Goal: Task Accomplishment & Management: Complete application form

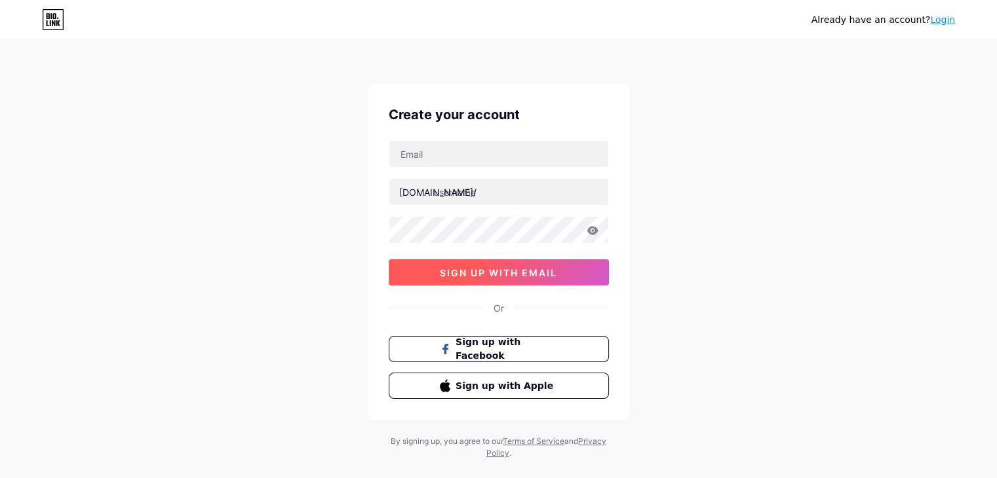
click at [523, 267] on span "sign up with email" at bounding box center [498, 272] width 117 height 11
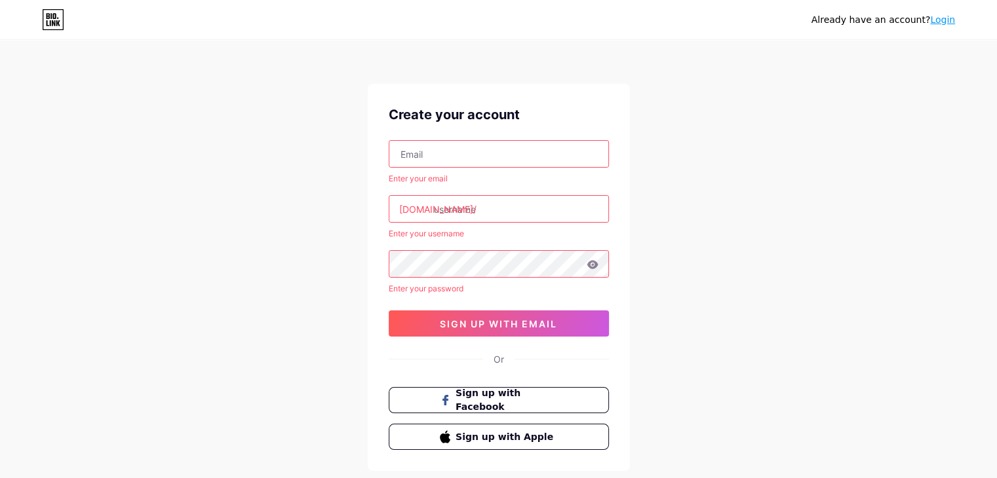
click at [499, 164] on input "text" at bounding box center [498, 154] width 219 height 26
type input "[EMAIL_ADDRESS][DOMAIN_NAME]"
click at [478, 204] on input "text" at bounding box center [498, 209] width 219 height 26
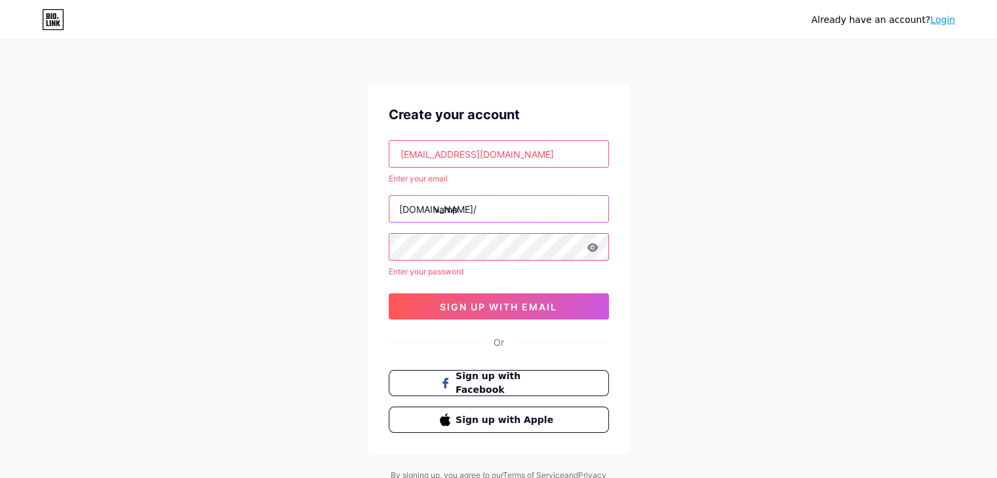
type input "vamp"
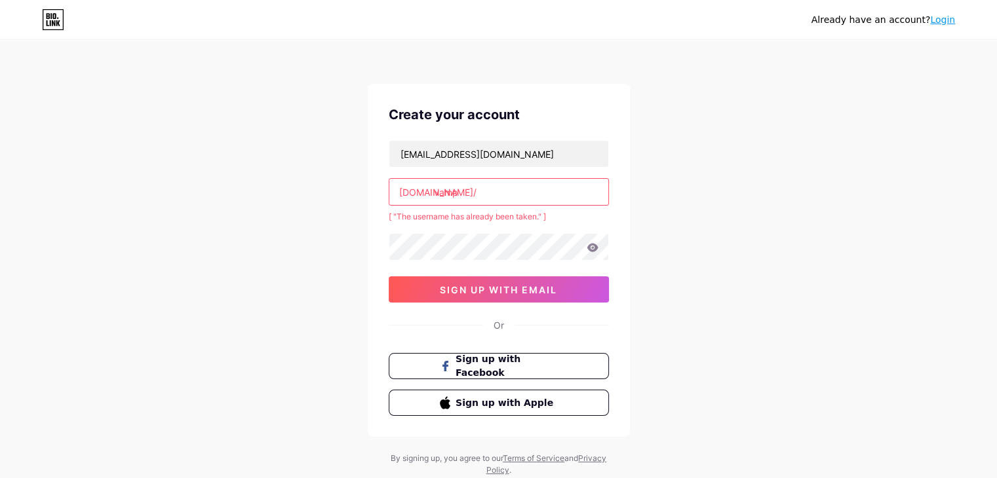
click at [482, 203] on input "vamp" at bounding box center [498, 192] width 219 height 26
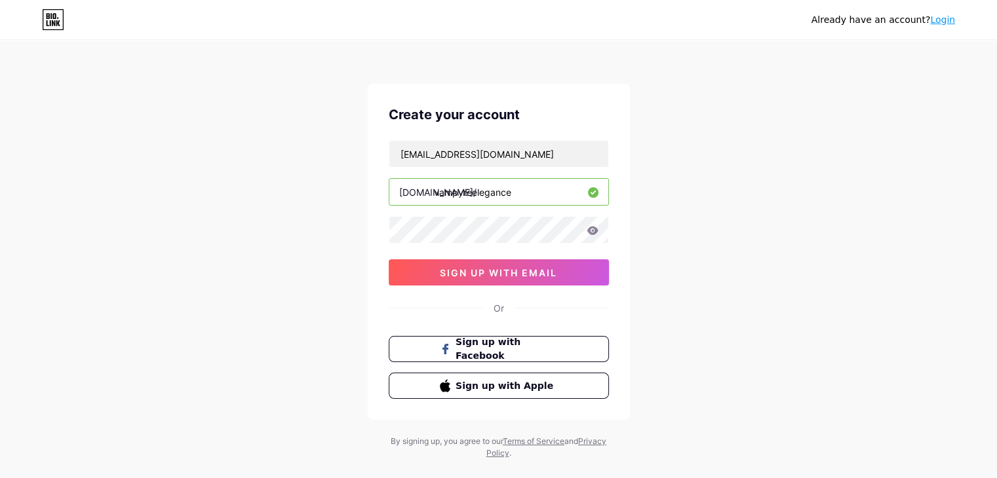
click at [480, 203] on input "vampyreelegance" at bounding box center [498, 192] width 219 height 26
type input "vampyreelegance"
click at [482, 269] on span "sign up with email" at bounding box center [498, 272] width 117 height 11
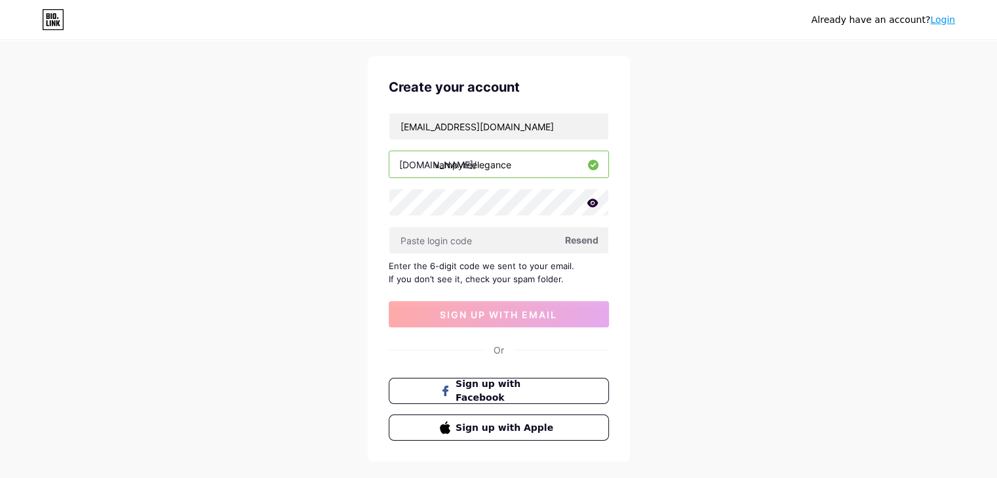
scroll to position [28, 0]
